Goal: Navigation & Orientation: Find specific page/section

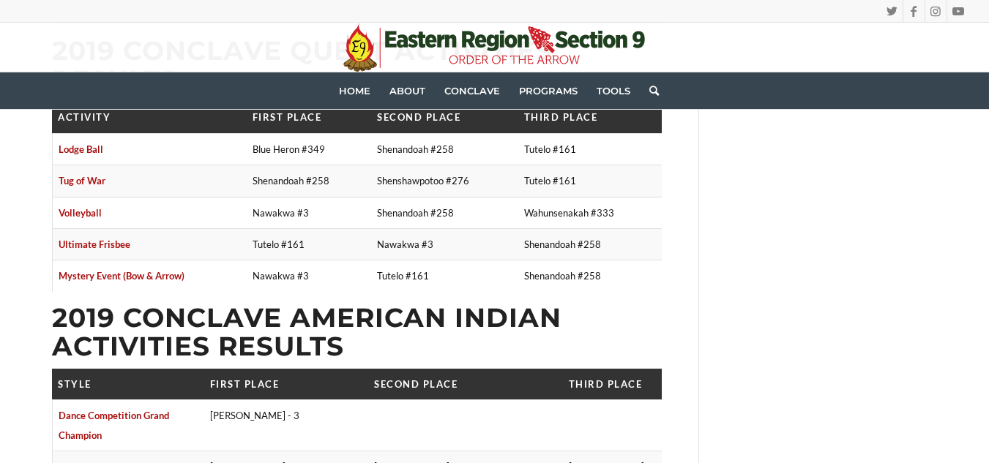
scroll to position [2037, 0]
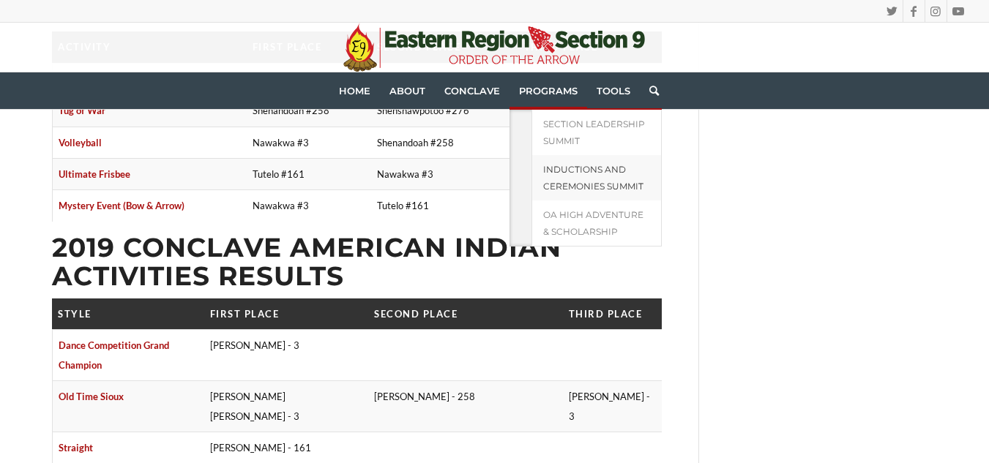
click at [564, 170] on span "Inductions and Ceremonies Summit" at bounding box center [593, 178] width 100 height 28
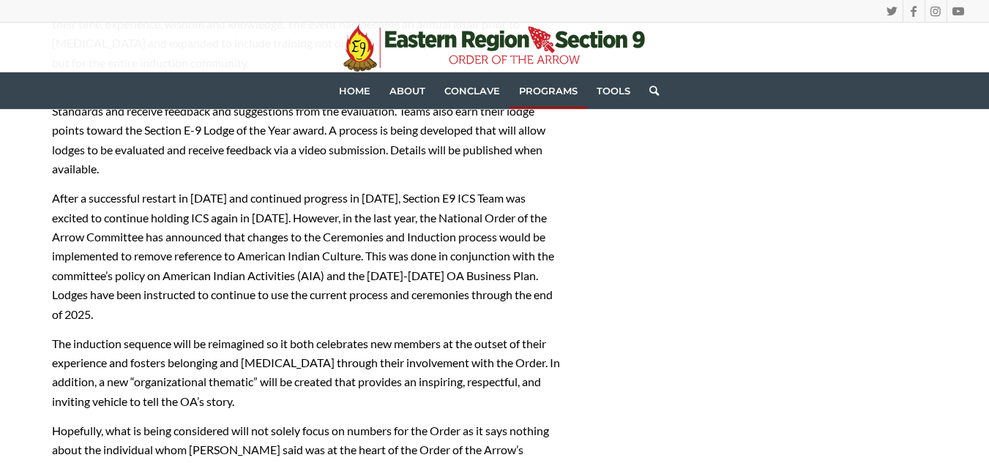
scroll to position [558, 0]
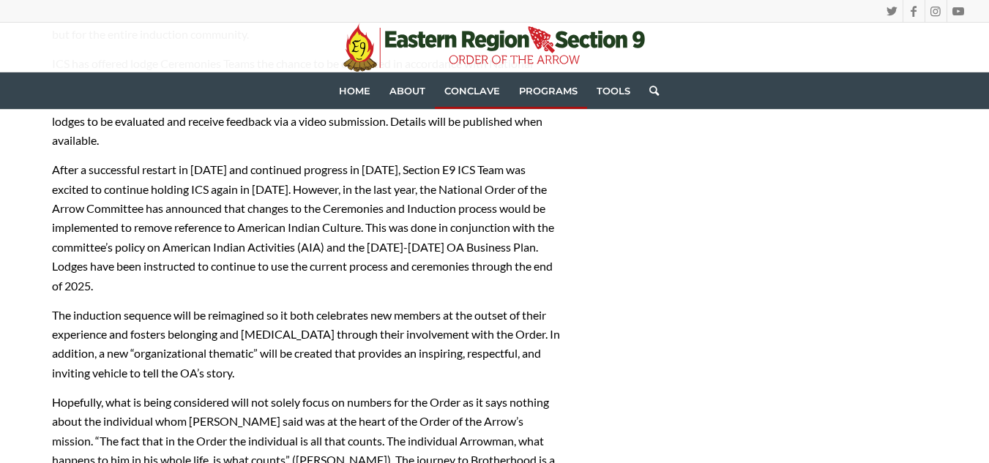
click at [484, 86] on span "Conclave" at bounding box center [472, 91] width 56 height 12
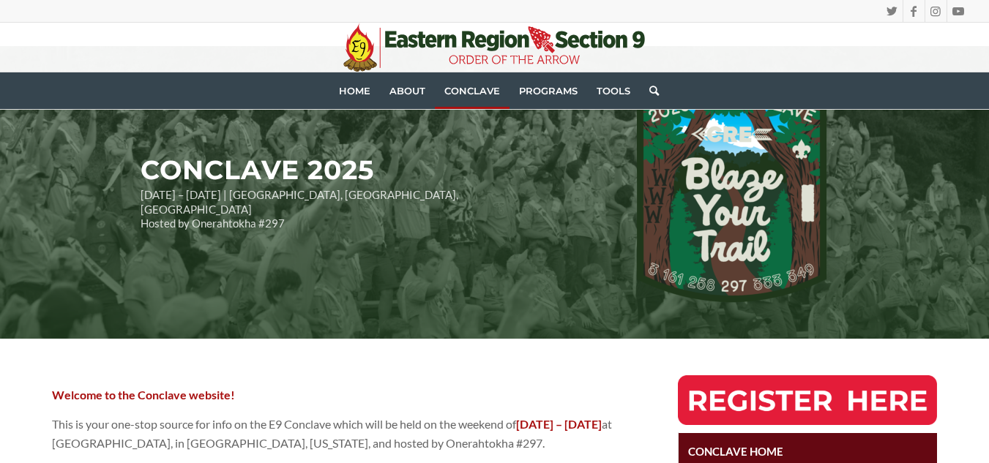
scroll to position [113, 0]
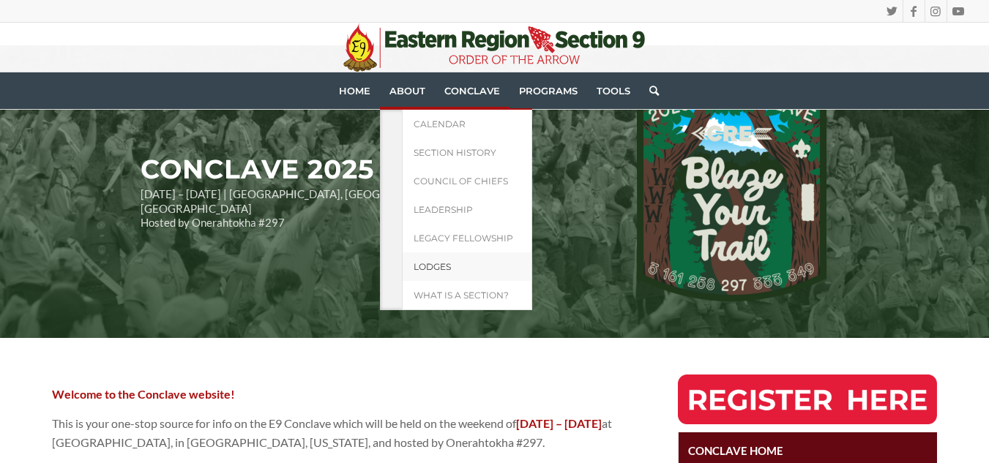
click at [453, 267] on link "Lodges" at bounding box center [467, 267] width 130 height 29
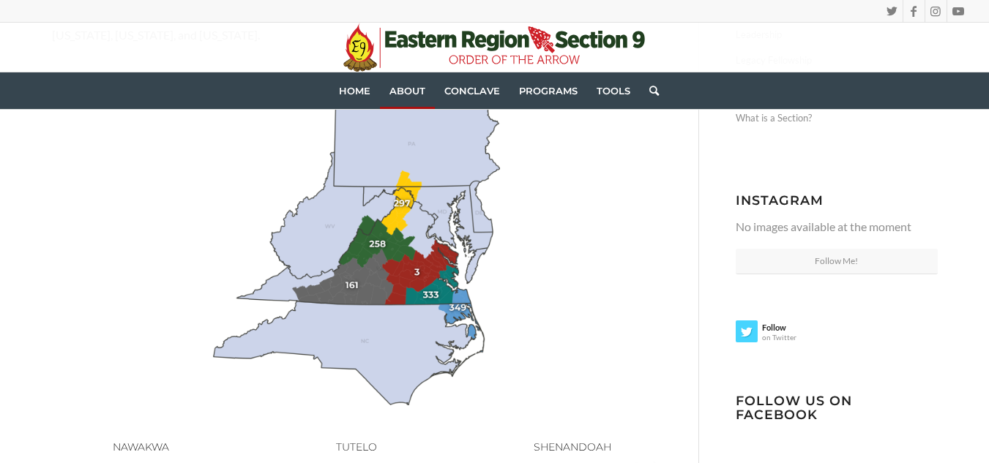
scroll to position [255, 0]
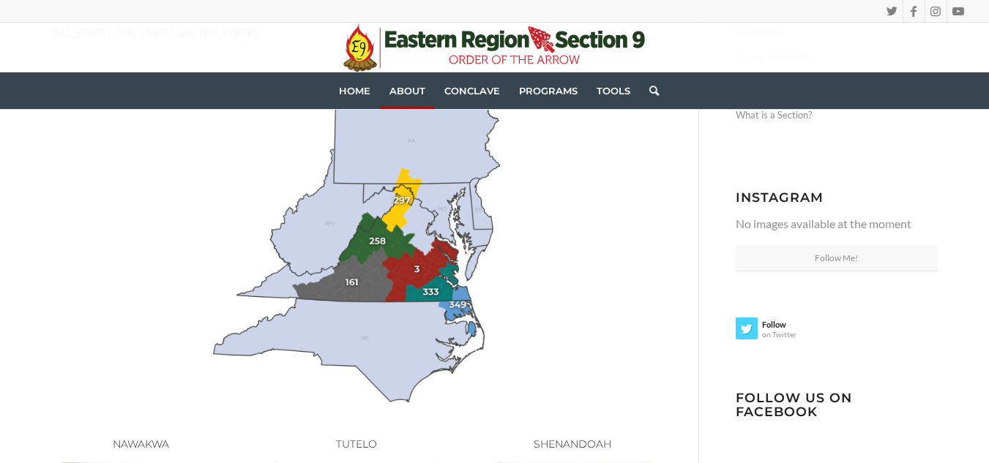
click at [350, 282] on img at bounding box center [356, 246] width 287 height 314
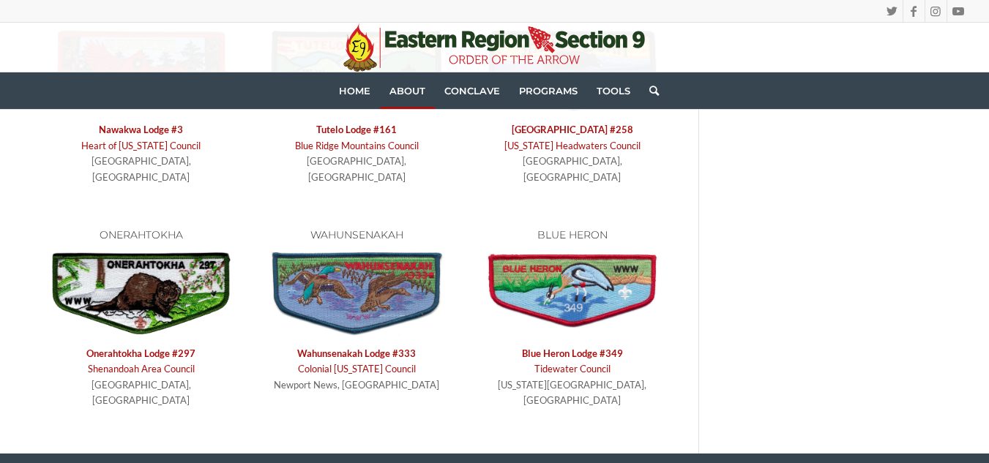
scroll to position [689, 0]
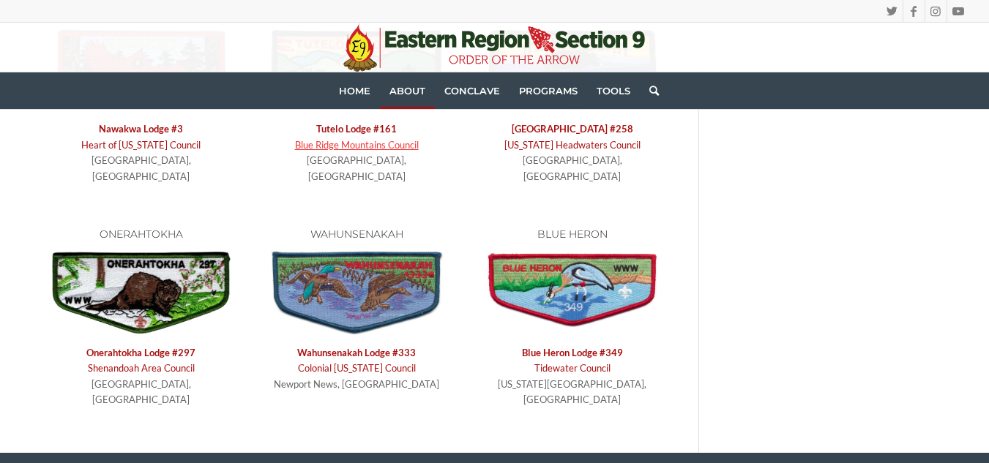
click at [358, 144] on link "Blue Ridge Mountains Council" at bounding box center [357, 145] width 124 height 12
click at [356, 125] on link "Tutelo Lodge #161" at bounding box center [356, 129] width 81 height 12
